Goal: Task Accomplishment & Management: Complete application form

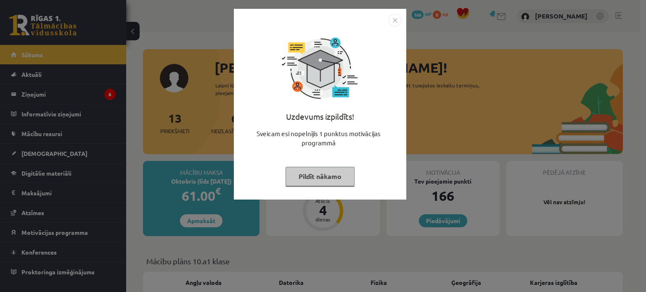
click at [301, 178] on button "Pildīt nākamo" at bounding box center [319, 176] width 69 height 19
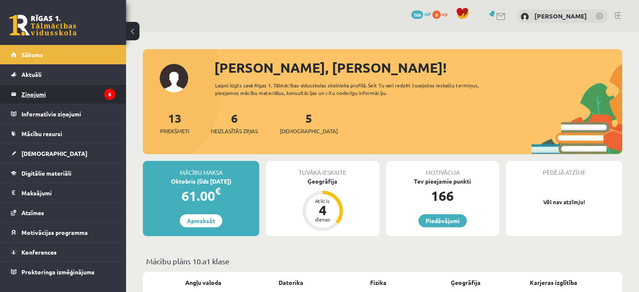
click at [67, 92] on legend "Ziņojumi 6" at bounding box center [68, 94] width 94 height 19
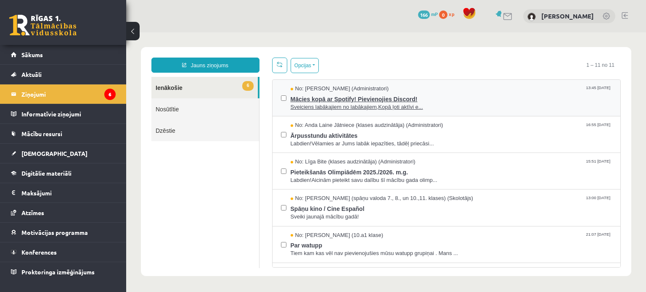
click at [442, 101] on span "Mācies kopā ar Spotify! Pievienojies Discord!" at bounding box center [452, 98] width 322 height 11
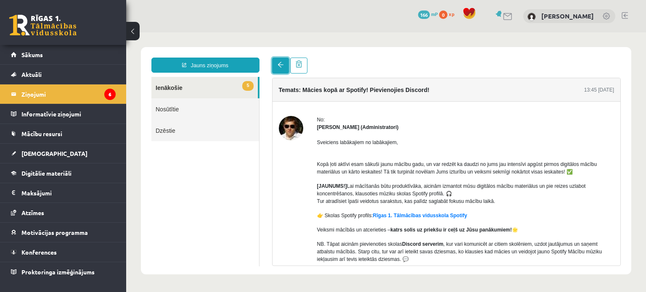
click at [284, 61] on link at bounding box center [280, 66] width 17 height 16
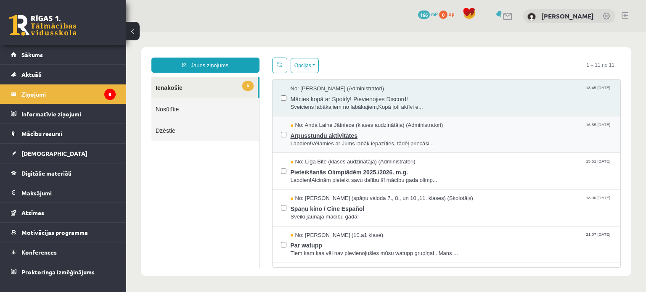
click at [417, 132] on span "Ārpusstundu aktivitātes" at bounding box center [452, 134] width 322 height 11
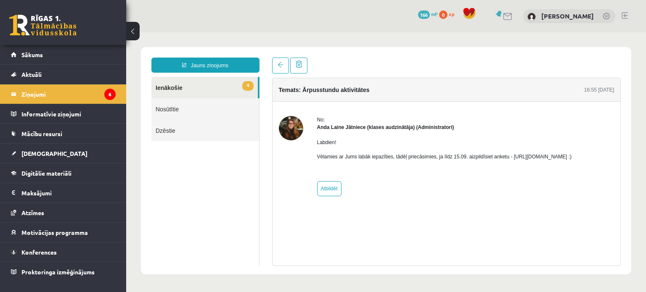
drag, startPoint x: 508, startPoint y: 157, endPoint x: 600, endPoint y: 150, distance: 91.9
click at [572, 150] on div "Labdien! Vēlamies ar Jums labāk iepazīties, tādēļ priecāsimies, ja līdz 15.09. …" at bounding box center [444, 153] width 255 height 44
copy p "https://forms.gle/mVxkUEapGFxHM7hU7"
click at [278, 66] on span at bounding box center [280, 65] width 6 height 6
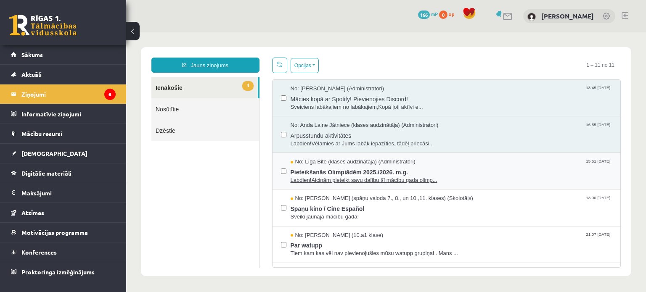
click at [440, 177] on span "Labdien!Aicinām pieteikt savu dalību šī mācību gada olimp..." at bounding box center [452, 181] width 322 height 8
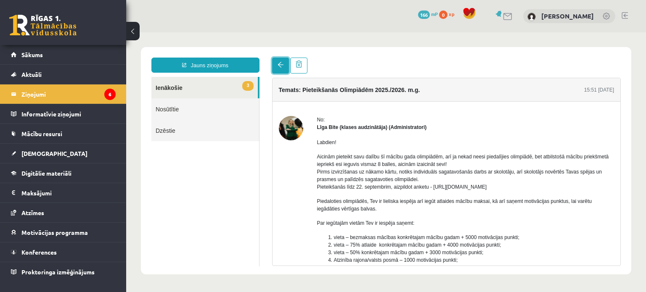
click at [279, 69] on link at bounding box center [280, 66] width 17 height 16
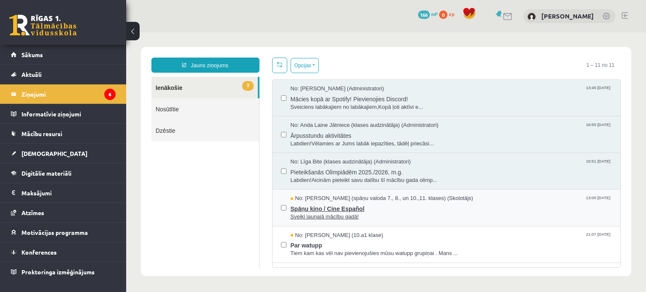
click at [488, 205] on span "Spāņu kino / Cine Español" at bounding box center [452, 208] width 322 height 11
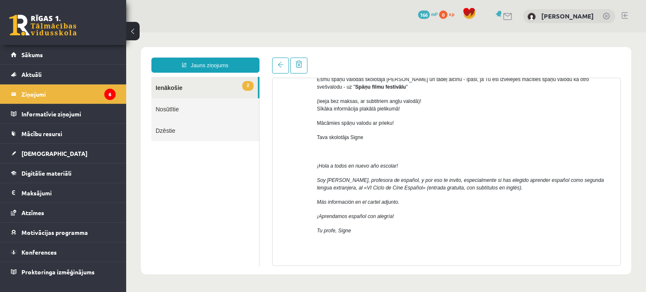
scroll to position [78, 0]
click at [281, 67] on span at bounding box center [280, 65] width 6 height 6
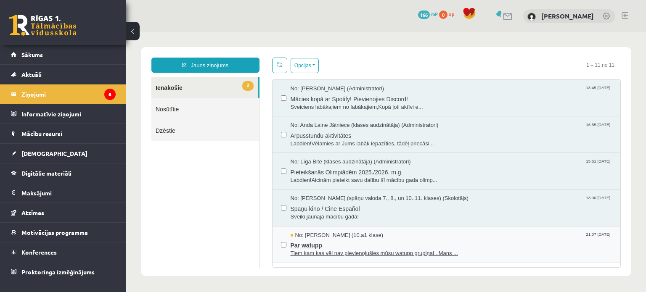
scroll to position [0, 0]
click at [403, 237] on div "No: Evija Aija Frijāre (10.a1 klase) 21:07 08/09/2025" at bounding box center [452, 236] width 322 height 8
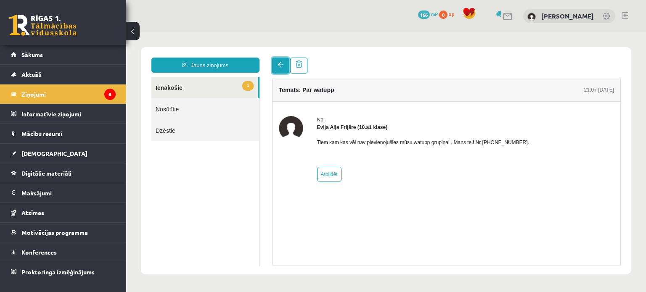
click at [276, 67] on link at bounding box center [280, 66] width 17 height 16
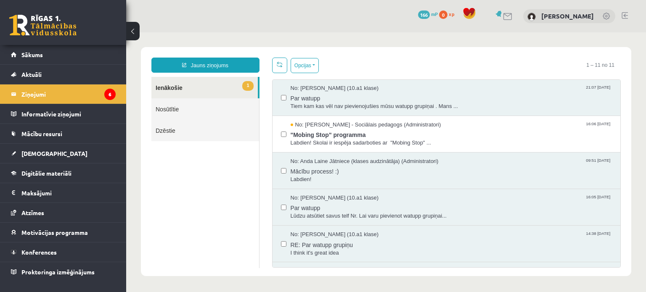
scroll to position [145, 0]
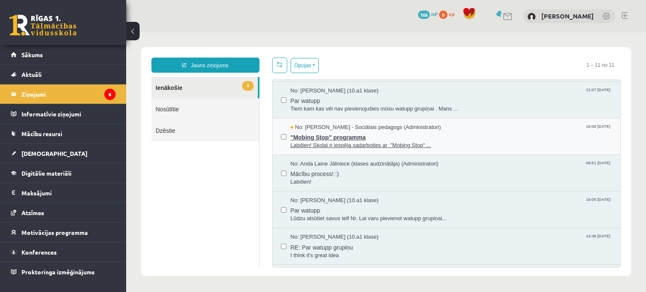
click at [389, 138] on span ""Mobing Stop" programma" at bounding box center [452, 136] width 322 height 11
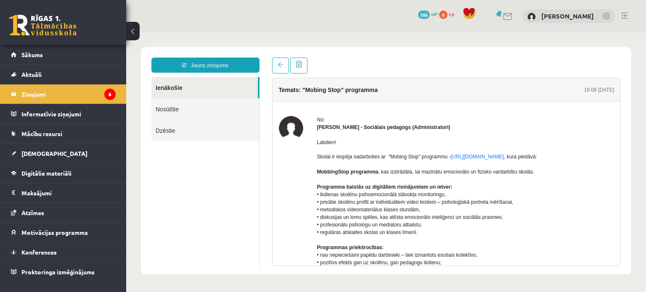
scroll to position [0, 0]
click at [279, 68] on link at bounding box center [280, 66] width 17 height 16
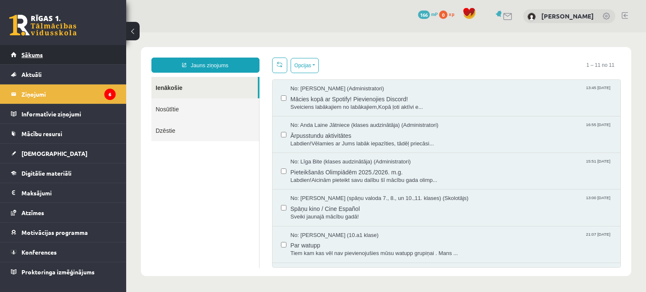
click at [50, 60] on link "Sākums" at bounding box center [63, 54] width 105 height 19
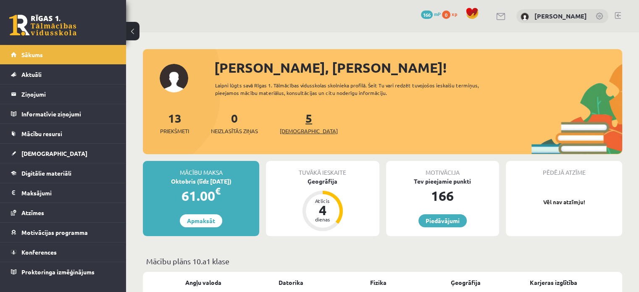
click at [296, 127] on span "[DEMOGRAPHIC_DATA]" at bounding box center [309, 131] width 58 height 8
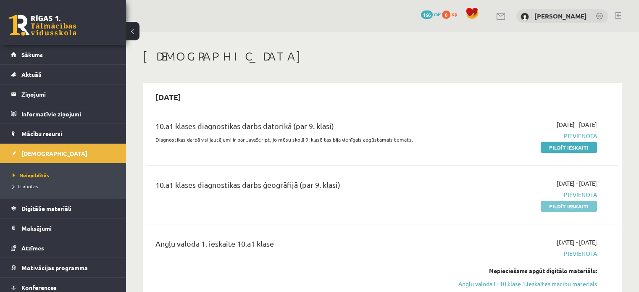
click at [549, 204] on link "Pildīt ieskaiti" at bounding box center [569, 206] width 56 height 11
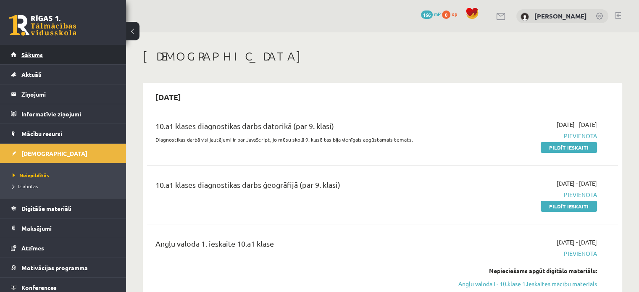
click at [74, 51] on link "Sākums" at bounding box center [63, 54] width 105 height 19
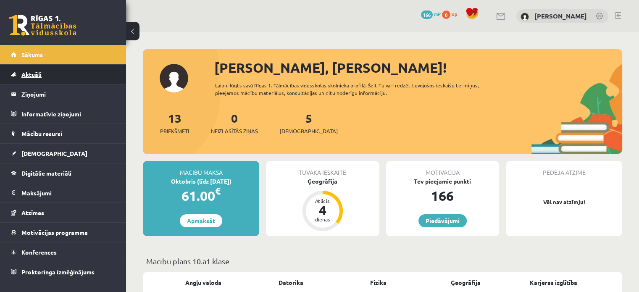
click at [82, 77] on link "Aktuāli" at bounding box center [63, 74] width 105 height 19
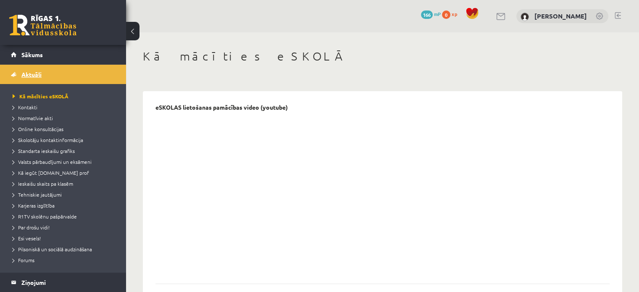
click at [82, 77] on link "Aktuāli" at bounding box center [63, 74] width 105 height 19
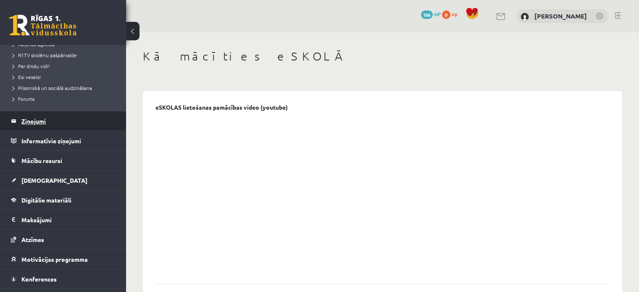
click at [70, 126] on legend "Ziņojumi 0" at bounding box center [68, 120] width 94 height 19
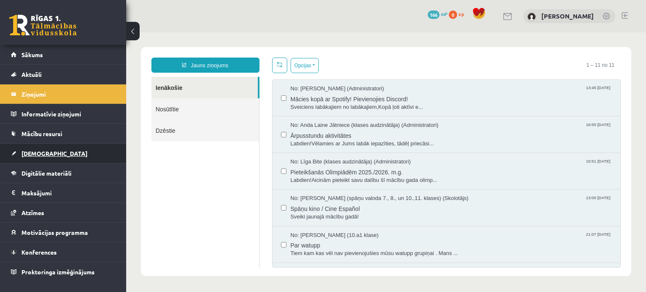
click at [58, 145] on link "[DEMOGRAPHIC_DATA]" at bounding box center [63, 153] width 105 height 19
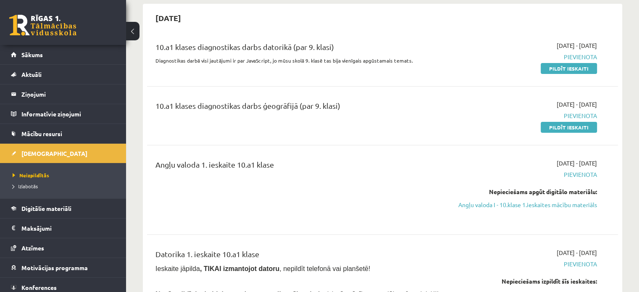
scroll to position [79, 0]
click at [543, 203] on link "Angļu valoda I - 10.klase 1.ieskaites mācību materiāls" at bounding box center [528, 205] width 139 height 9
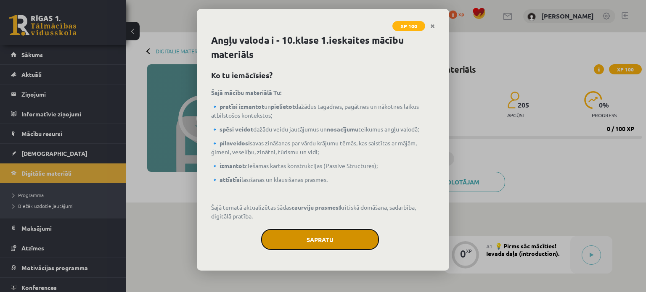
click at [321, 240] on button "Sapratu" at bounding box center [320, 239] width 118 height 21
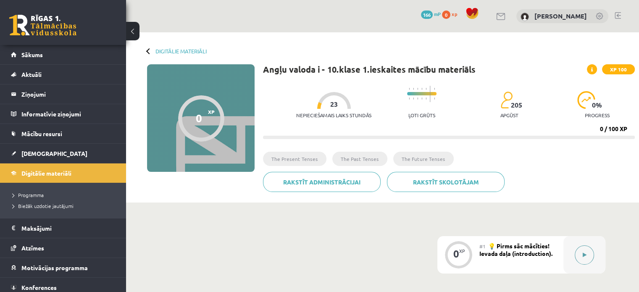
click at [584, 250] on button at bounding box center [584, 255] width 19 height 19
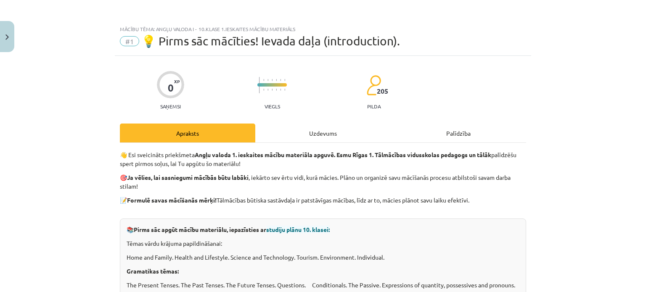
click at [332, 132] on div "Uzdevums" at bounding box center [322, 133] width 135 height 19
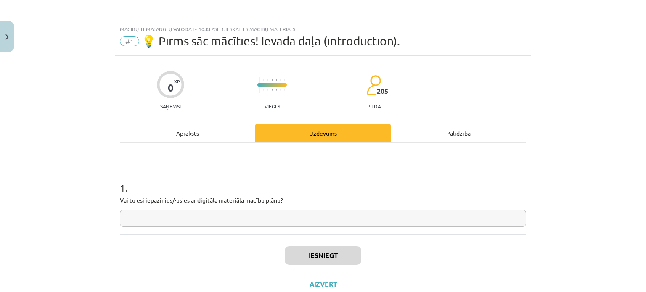
scroll to position [21, 0]
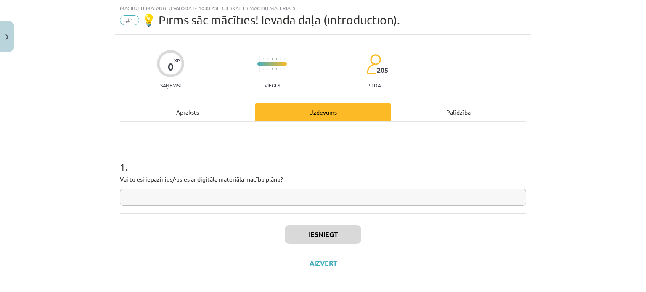
click at [279, 199] on input "text" at bounding box center [323, 197] width 406 height 17
click at [242, 202] on input "text" at bounding box center [323, 197] width 406 height 17
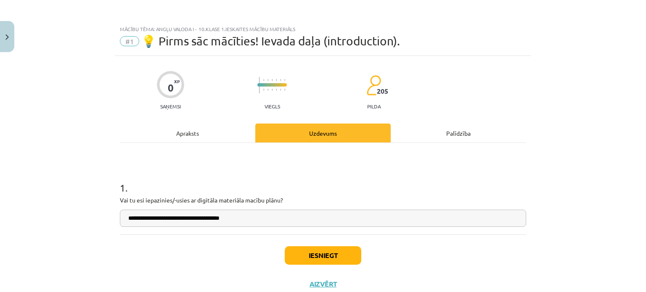
scroll to position [27, 0]
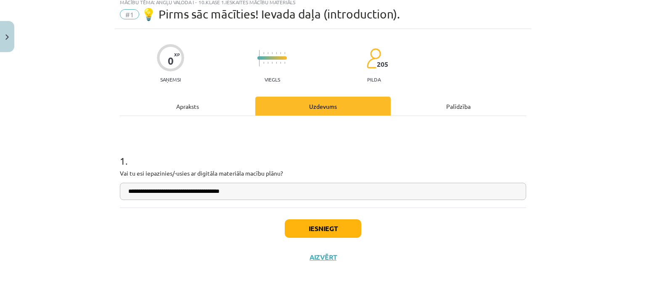
type input "**********"
click at [309, 236] on button "Iesniegt" at bounding box center [323, 228] width 77 height 18
click at [448, 106] on div "Palīdzība" at bounding box center [458, 106] width 135 height 19
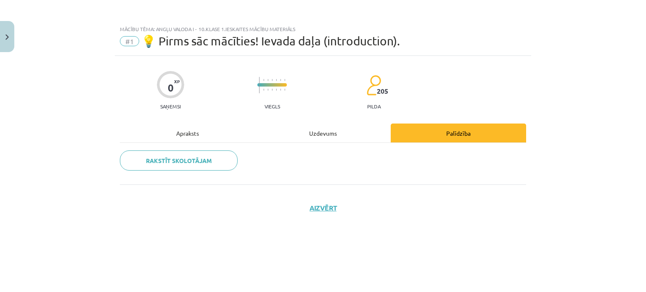
click at [315, 131] on div "Uzdevums" at bounding box center [322, 133] width 135 height 19
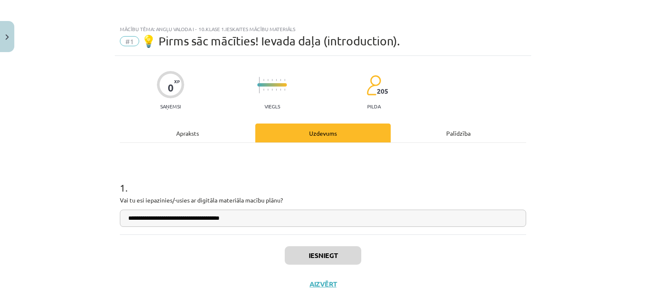
click at [194, 129] on div "Apraksts" at bounding box center [187, 133] width 135 height 19
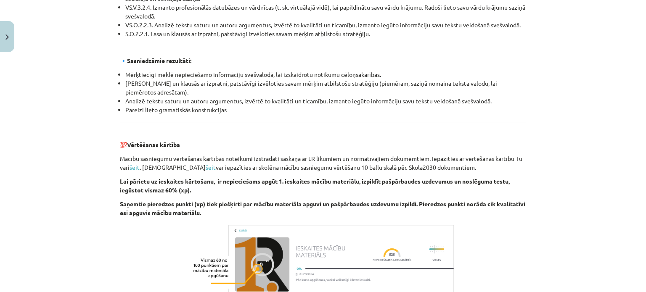
scroll to position [998, 0]
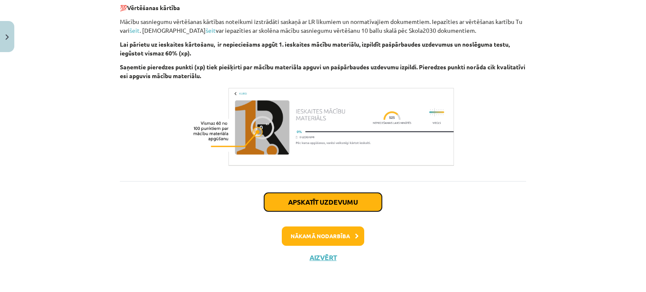
click at [283, 205] on button "Apskatīt uzdevumu" at bounding box center [323, 202] width 118 height 18
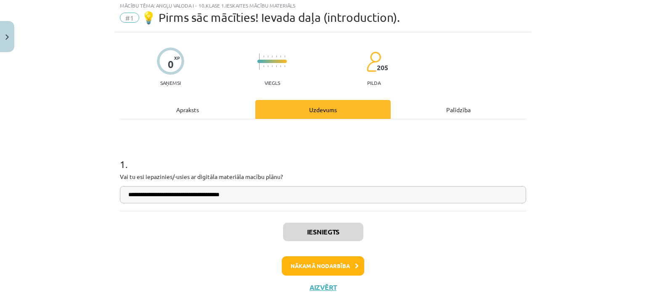
scroll to position [21, 0]
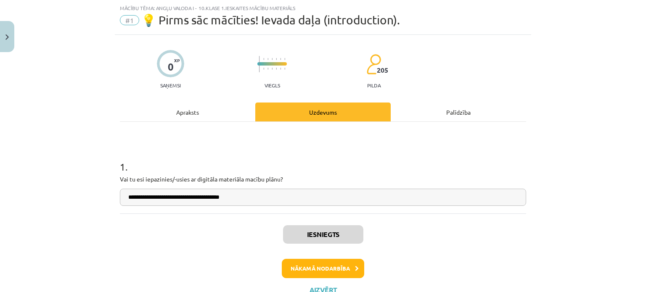
click at [192, 113] on div "Apraksts" at bounding box center [187, 112] width 135 height 19
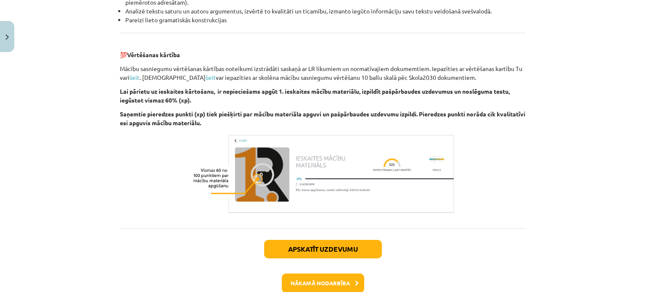
scroll to position [998, 0]
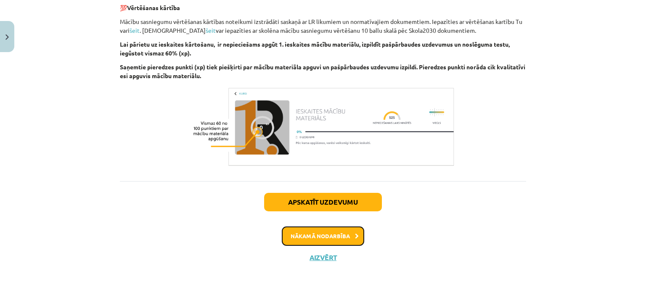
click at [308, 235] on button "Nākamā nodarbība" at bounding box center [323, 236] width 82 height 19
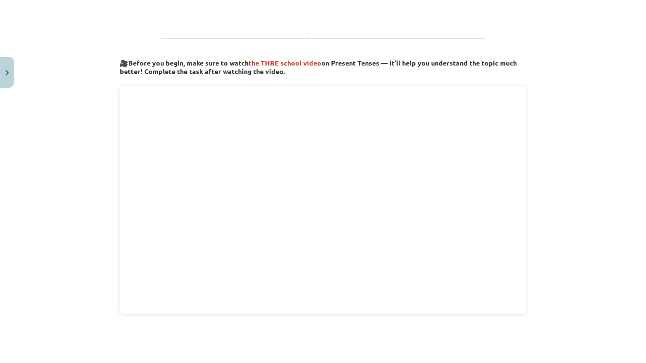
scroll to position [270, 0]
